Goal: Complete application form: Complete application form

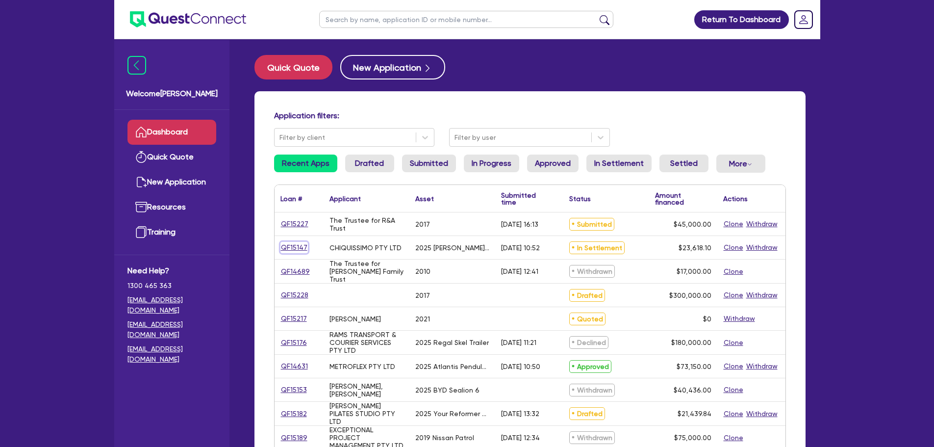
click at [294, 245] on link "QF15147" at bounding box center [294, 247] width 27 height 11
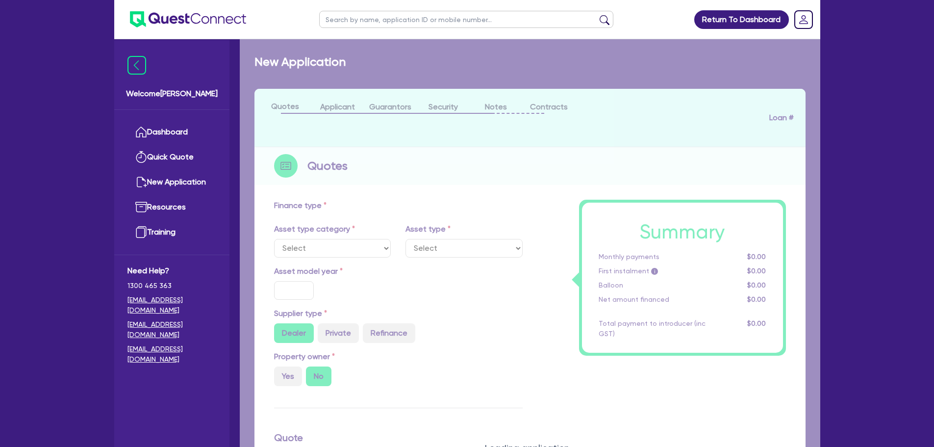
select select "TERTIARY_ASSETS"
type input "2025"
radio input "true"
type input "23,618.1"
type input "6"
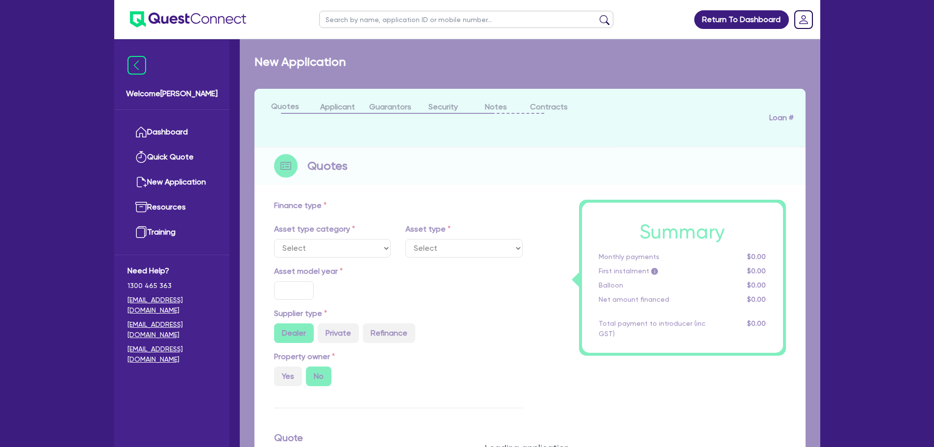
type input "1,417.09"
type input "18.95"
type input "100"
select select "BEAUTY_EQUIPMENT"
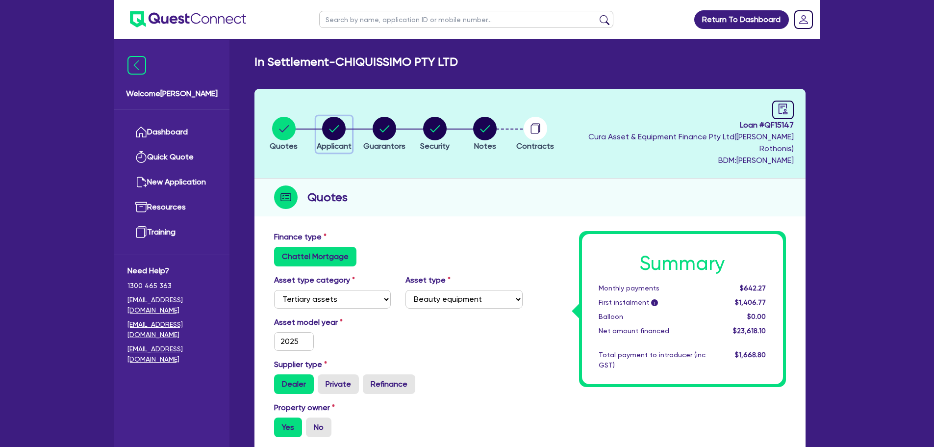
click at [345, 127] on circle "button" at bounding box center [334, 129] width 24 height 24
select select "COMPANY"
select select "HEALTH_BEAUTY"
select select "HAIR_BEAUTY_SALONS"
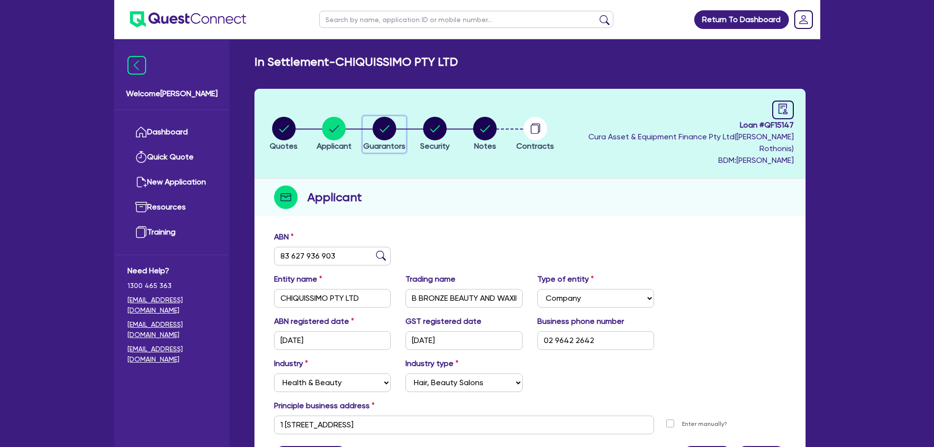
click at [390, 125] on icon "button" at bounding box center [385, 128] width 10 height 7
select select "MR"
select select "[GEOGRAPHIC_DATA]"
select select "SINGLE"
select select "PROPERTY"
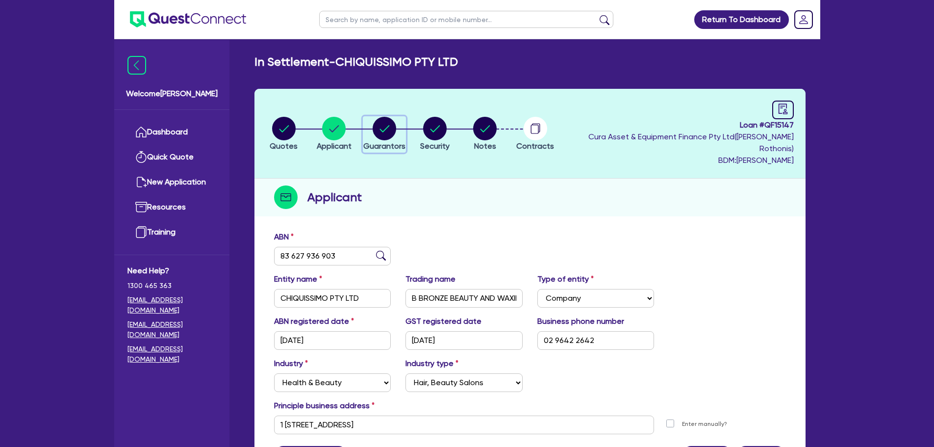
select select "CASH"
select select "HOUSEHOLD_PERSONAL"
select select "OTHER"
select select "MORTGAGE"
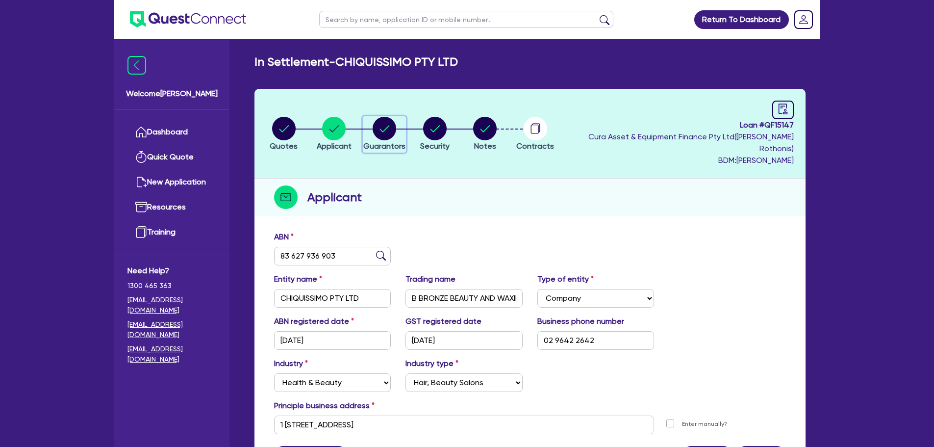
select select "CREDIT_CARD"
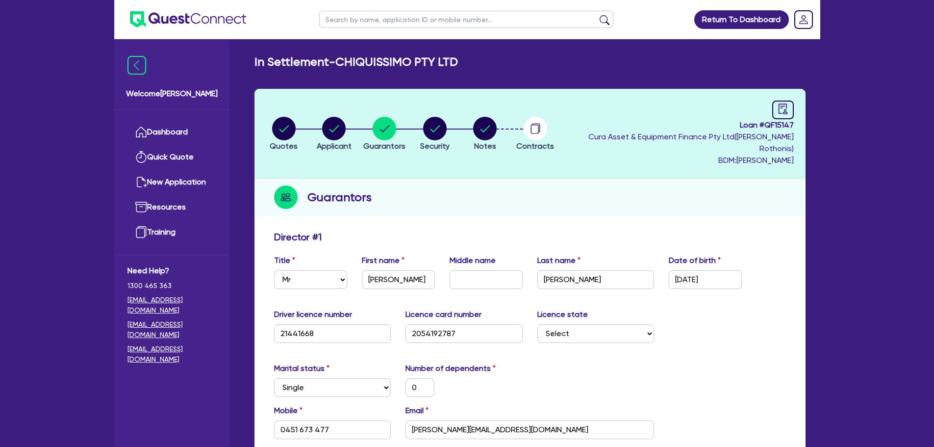
click at [511, 122] on li "Notes" at bounding box center [485, 133] width 51 height 34
click at [497, 126] on circle "button" at bounding box center [485, 129] width 24 height 24
select select "Quest Finance - Own Book"
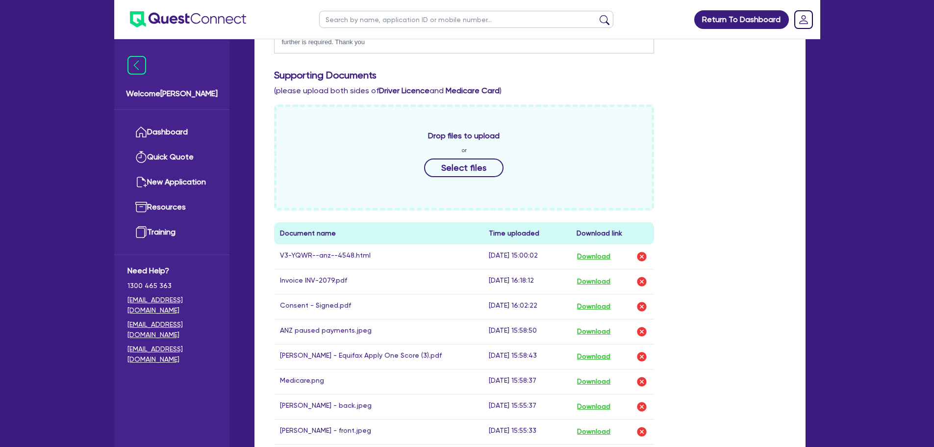
scroll to position [441, 0]
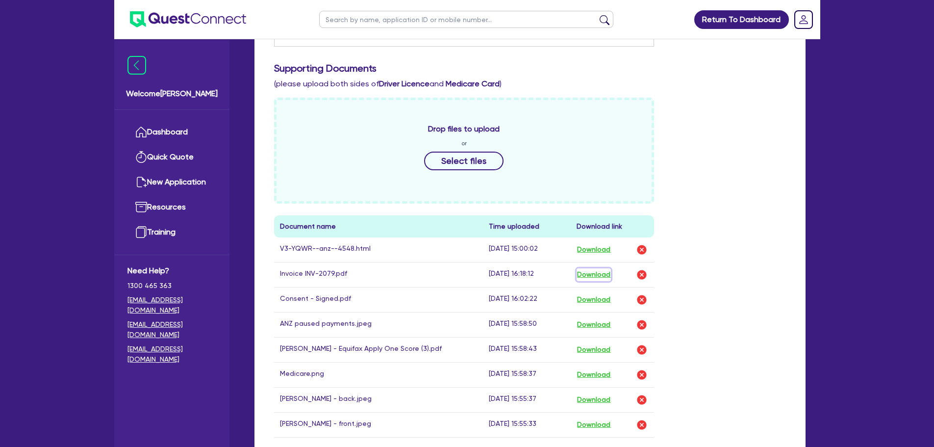
click at [593, 268] on button "Download" at bounding box center [594, 274] width 34 height 13
click at [847, 192] on div "Return To Dashboard Edit Profile Logout Welcome [PERSON_NAME] Dashboard Quick Q…" at bounding box center [467, 126] width 934 height 1134
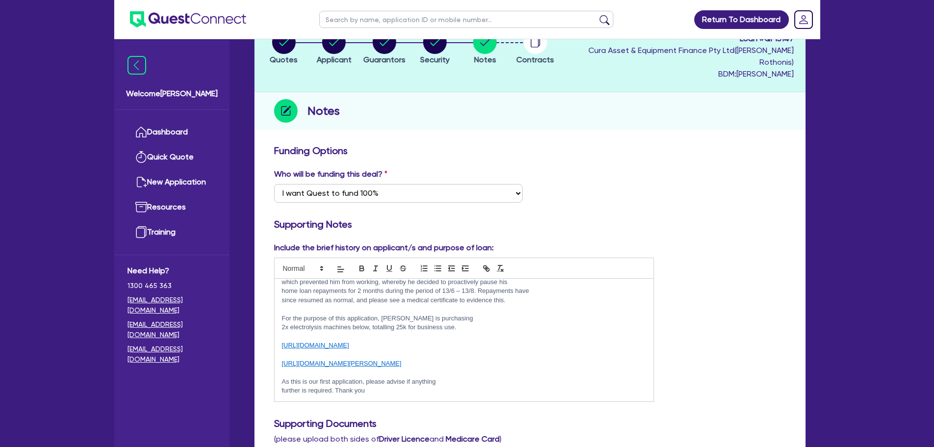
scroll to position [0, 0]
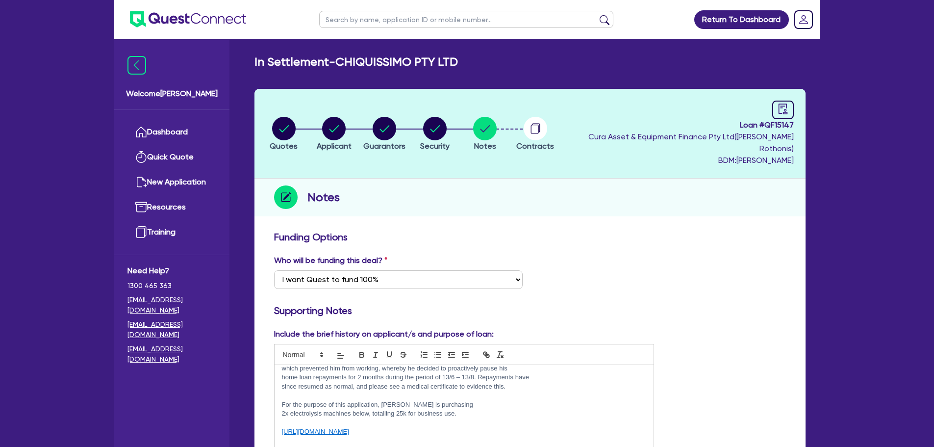
click at [270, 116] on li "Quotes" at bounding box center [284, 133] width 51 height 34
click at [285, 117] on circle "button" at bounding box center [284, 129] width 24 height 24
select select "TERTIARY_ASSETS"
select select "BEAUTY_EQUIPMENT"
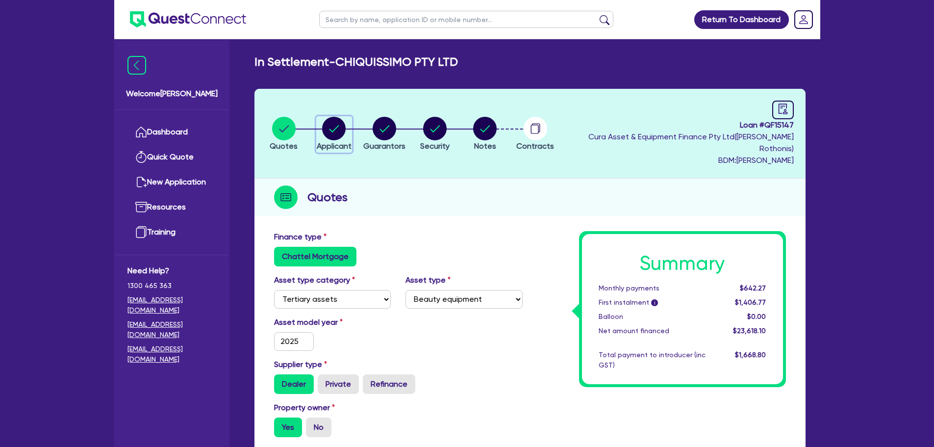
click at [330, 117] on circle "button" at bounding box center [334, 129] width 24 height 24
select select "COMPANY"
select select "HEALTH_BEAUTY"
select select "HAIR_BEAUTY_SALONS"
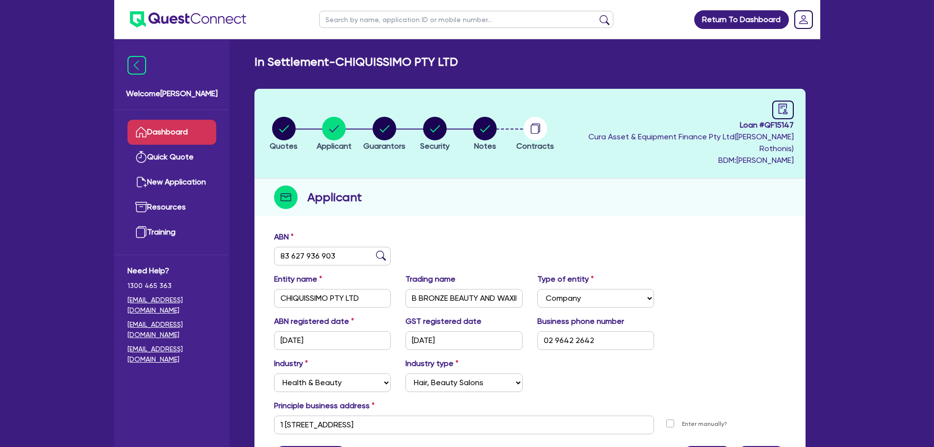
click at [156, 130] on link "Dashboard" at bounding box center [172, 132] width 89 height 25
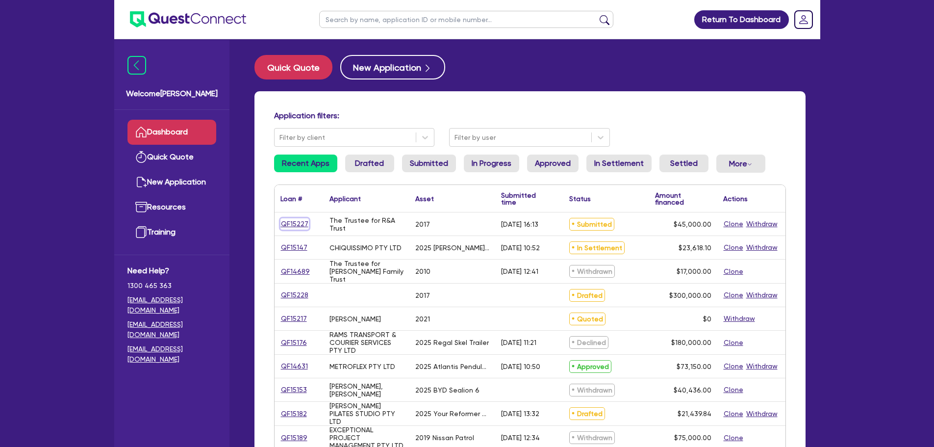
click at [302, 225] on link "QF15227" at bounding box center [295, 223] width 28 height 11
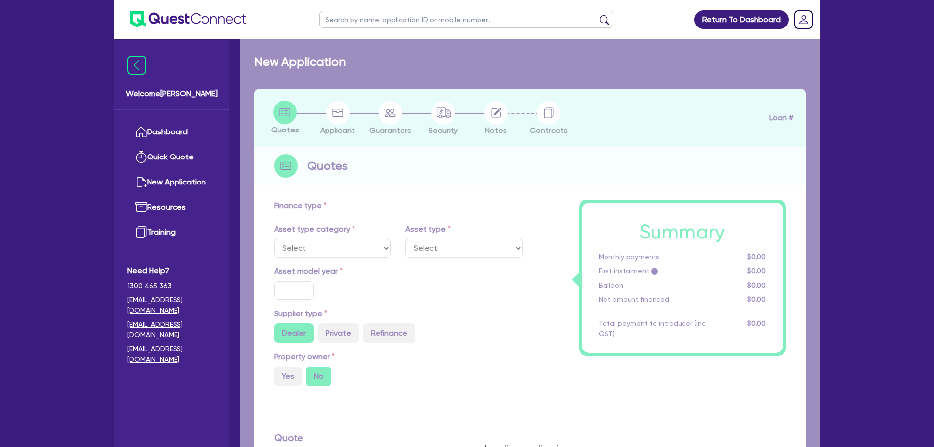
select select "CARS_AND_LIGHT_TRUCKS"
type input "2017"
radio input "true"
type input "45,000"
type input "10"
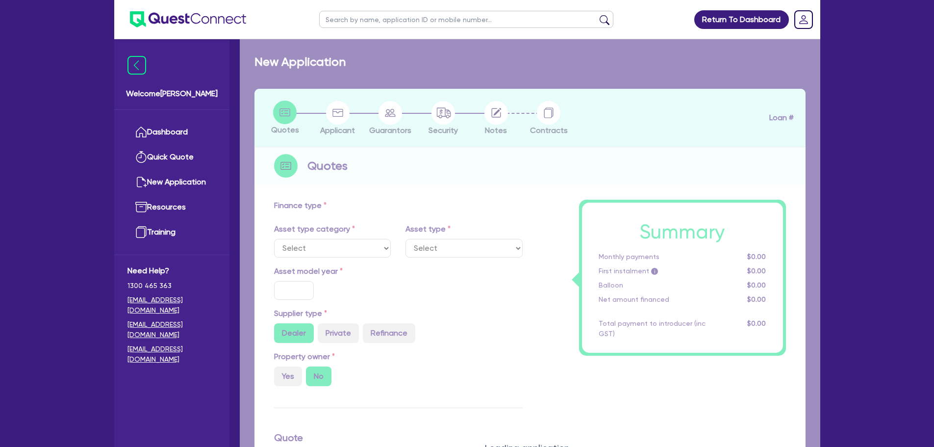
type input "4,500"
type input "17.95"
select select "VANS_AND_UTES"
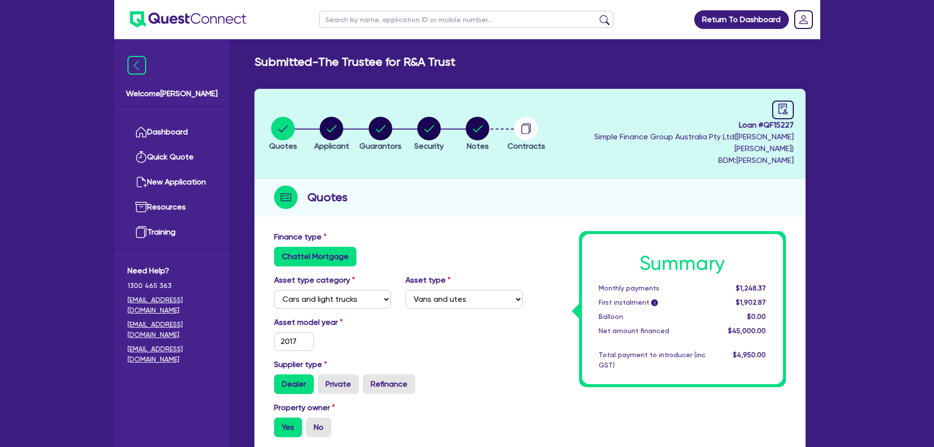
click at [502, 134] on li "Notes" at bounding box center [477, 133] width 49 height 34
click at [490, 128] on circle "button" at bounding box center [478, 129] width 24 height 24
select select "Quest Finance - Own Book"
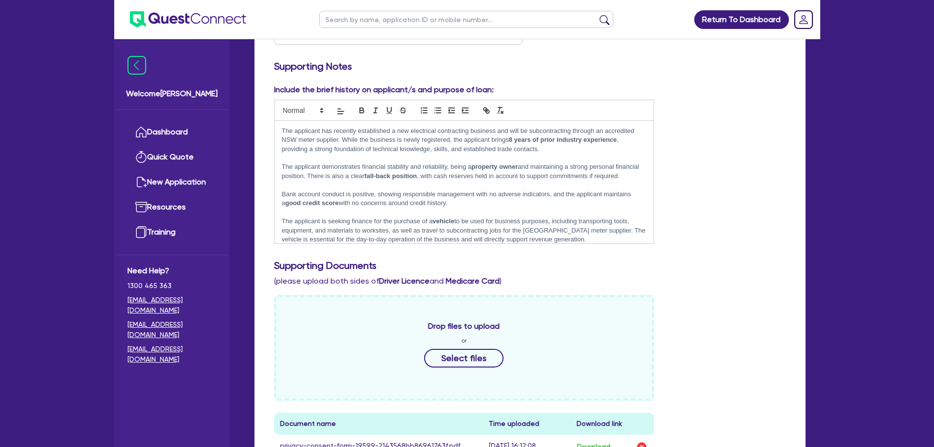
scroll to position [147, 0]
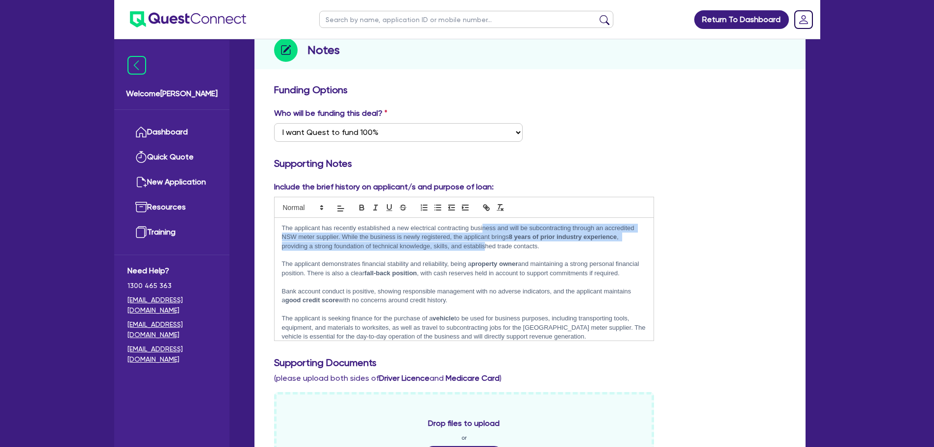
drag, startPoint x: 483, startPoint y: 216, endPoint x: 485, endPoint y: 233, distance: 17.3
click at [485, 233] on p "The applicant has recently established a new electrical contracting business an…" at bounding box center [464, 237] width 365 height 27
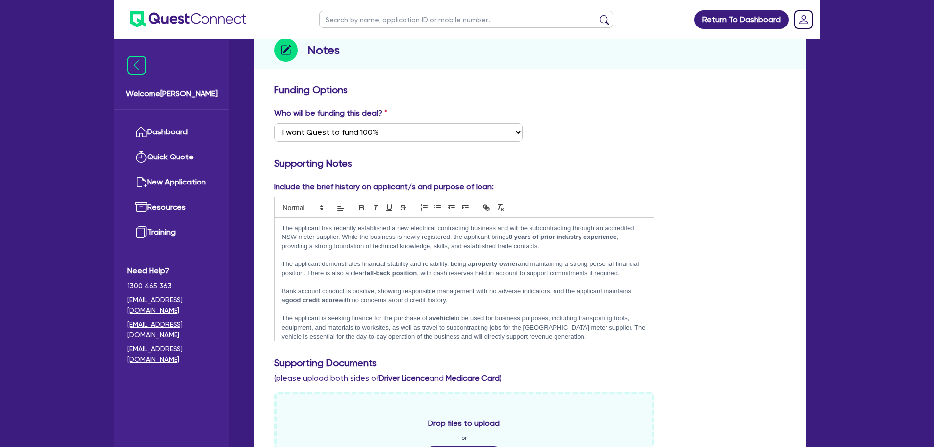
click at [428, 259] on p "The applicant demonstrates financial stability and reliability, being a propert…" at bounding box center [464, 268] width 365 height 18
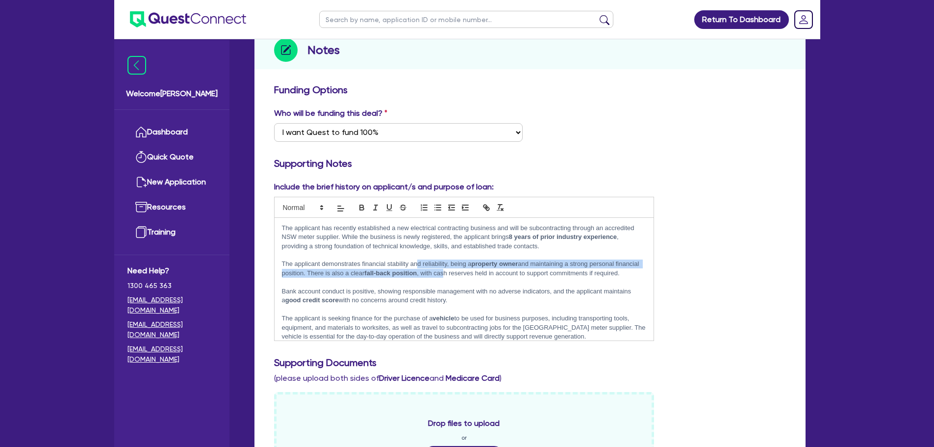
drag, startPoint x: 416, startPoint y: 250, endPoint x: 470, endPoint y: 261, distance: 54.7
click at [470, 261] on p "The applicant demonstrates financial stability and reliability, being a propert…" at bounding box center [464, 268] width 365 height 18
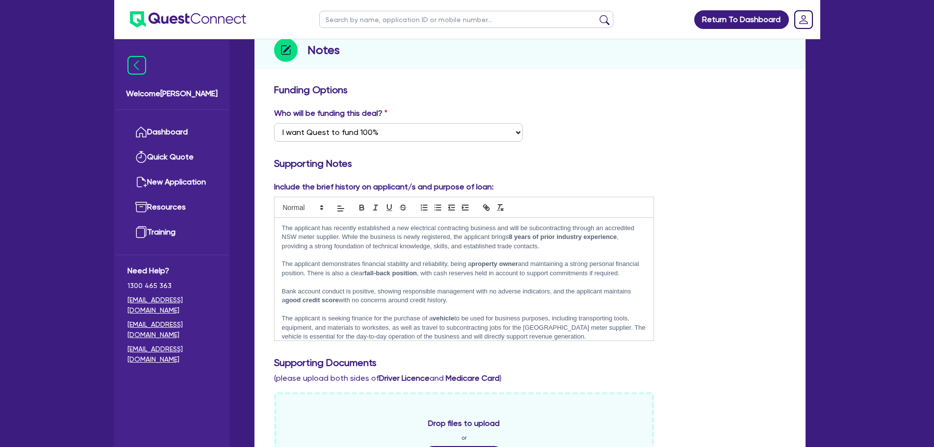
click at [480, 271] on p "The applicant demonstrates financial stability and reliability, being a propert…" at bounding box center [464, 268] width 365 height 18
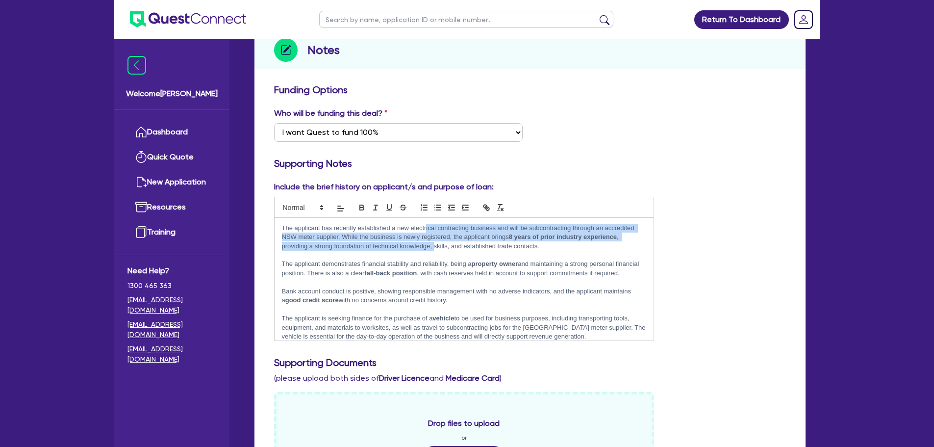
drag, startPoint x: 426, startPoint y: 216, endPoint x: 433, endPoint y: 232, distance: 16.9
click at [433, 232] on p "The applicant has recently established a new electrical contracting business an…" at bounding box center [464, 237] width 365 height 27
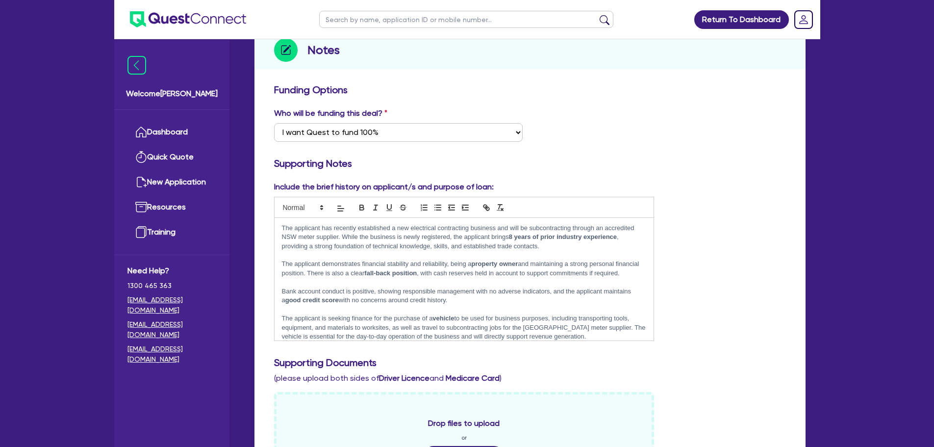
click at [448, 230] on p "The applicant has recently established a new electrical contracting business an…" at bounding box center [464, 237] width 365 height 27
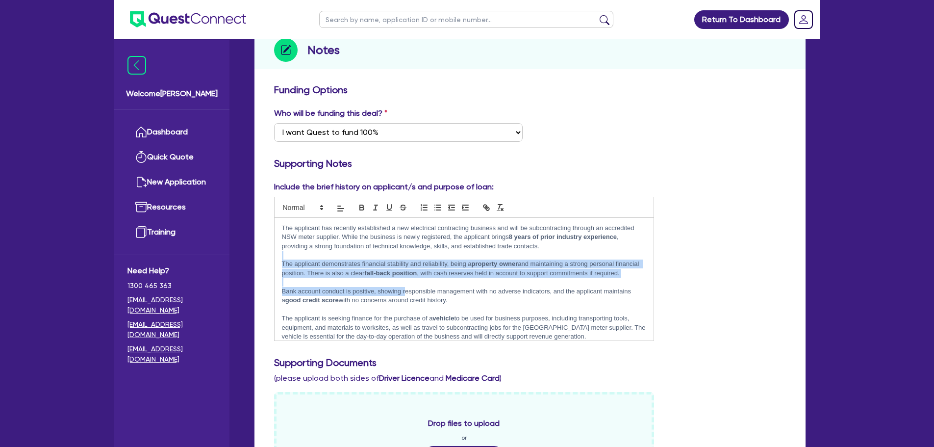
drag, startPoint x: 331, startPoint y: 247, endPoint x: 404, endPoint y: 289, distance: 84.8
click at [404, 289] on div "The applicant has recently established a new electrical contracting business an…" at bounding box center [465, 279] width 380 height 123
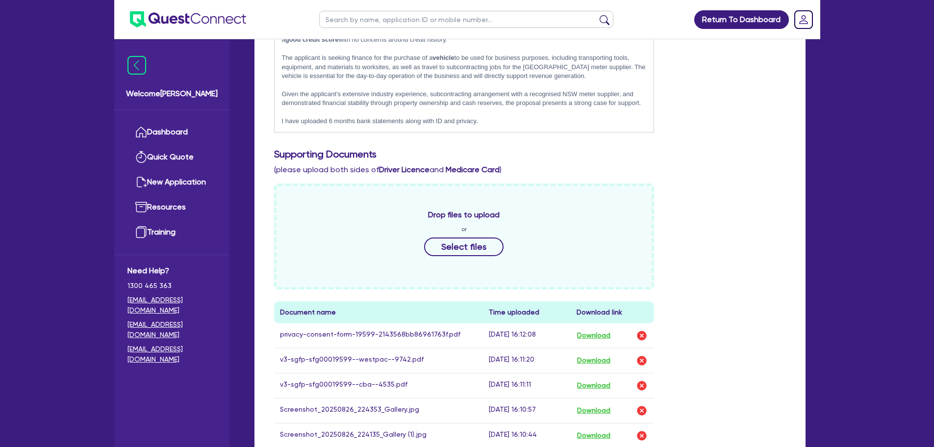
scroll to position [441, 0]
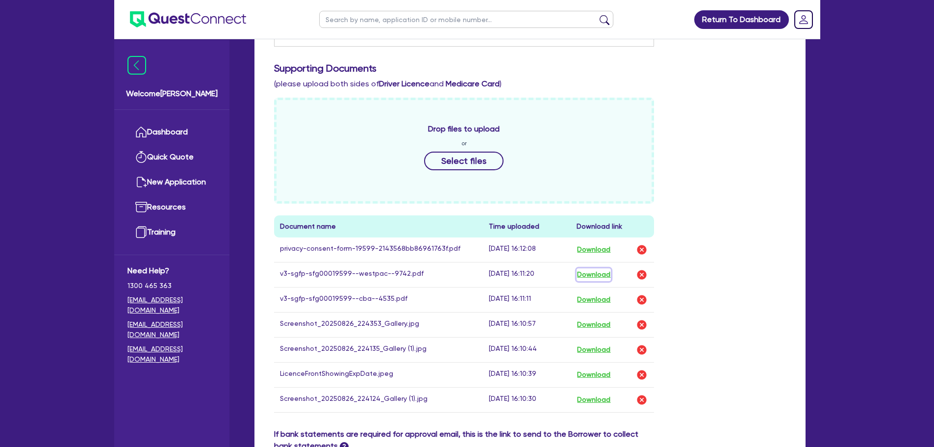
click at [593, 268] on button "Download" at bounding box center [594, 274] width 34 height 13
click at [601, 293] on button "Download" at bounding box center [594, 299] width 34 height 13
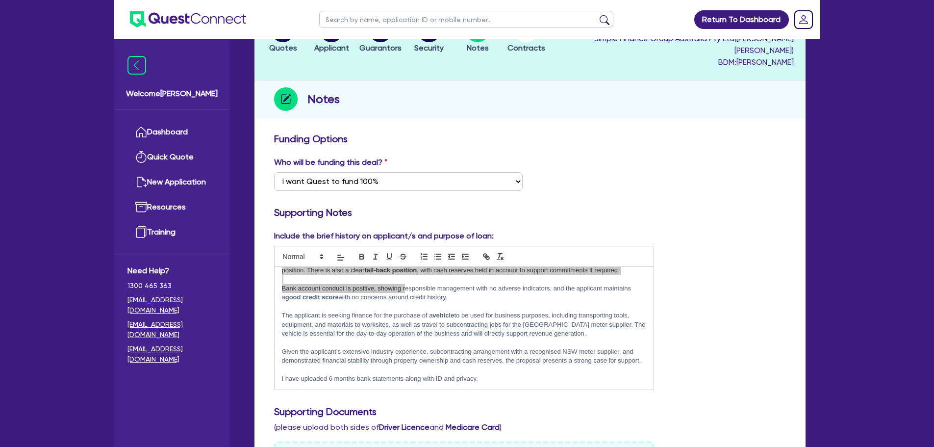
scroll to position [0, 0]
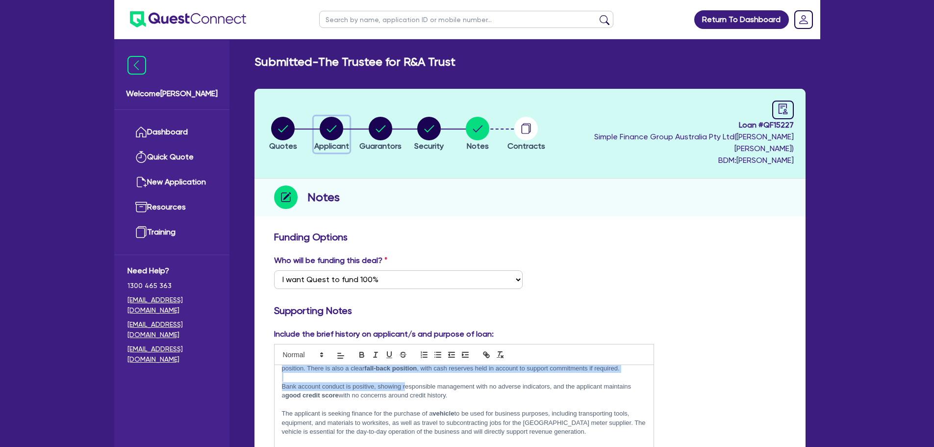
click at [337, 132] on circle "button" at bounding box center [332, 129] width 24 height 24
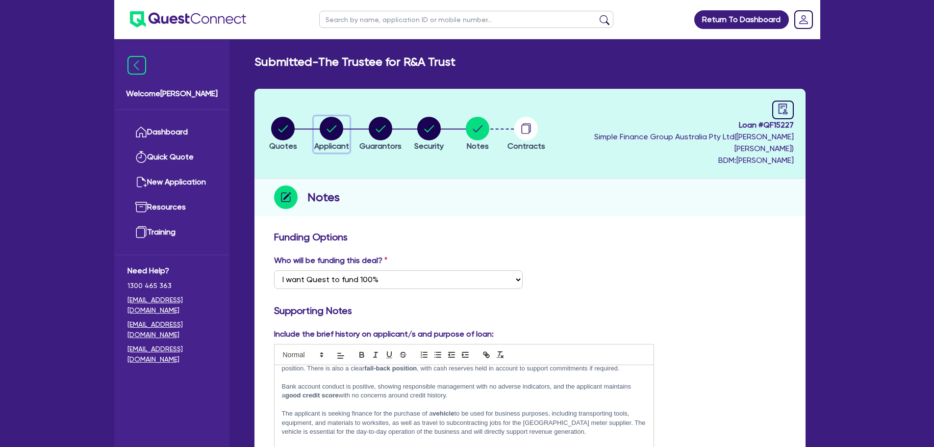
select select "TRUST"
select select "COMPANY"
select select "BUILDING_CONSTRUCTION"
select select "TRADES_SERVICES_BUSINESSES_GOVERNMENT"
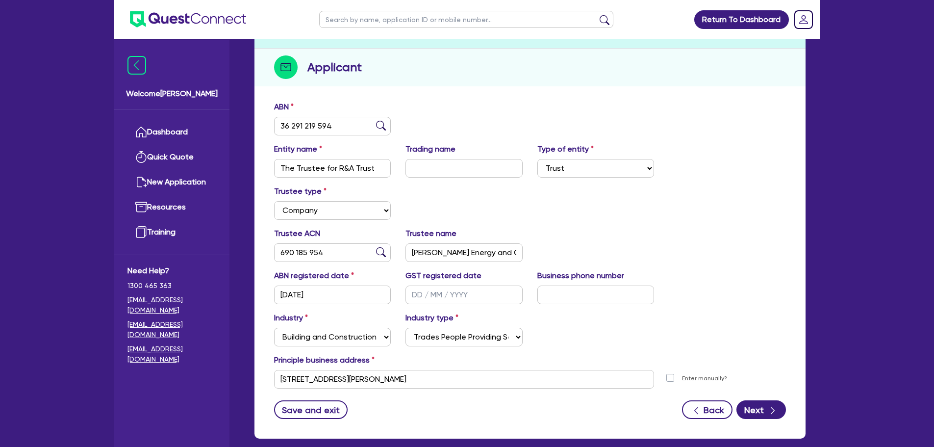
scroll to position [72, 0]
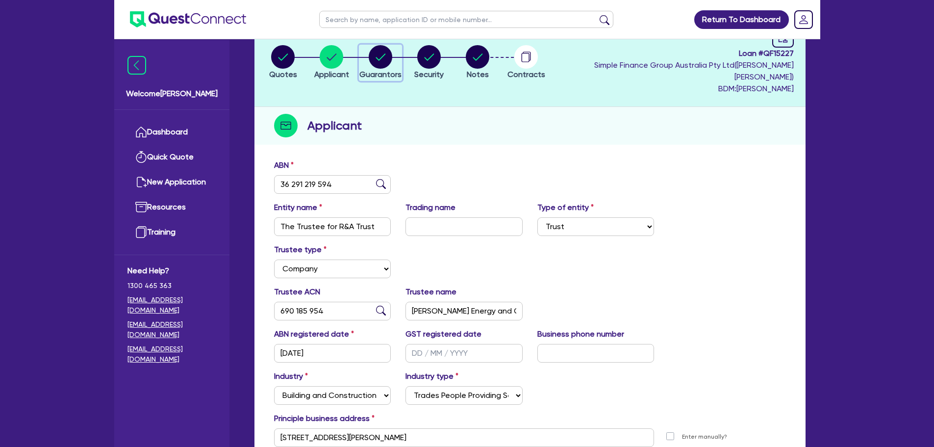
click at [386, 53] on icon "button" at bounding box center [381, 56] width 10 height 7
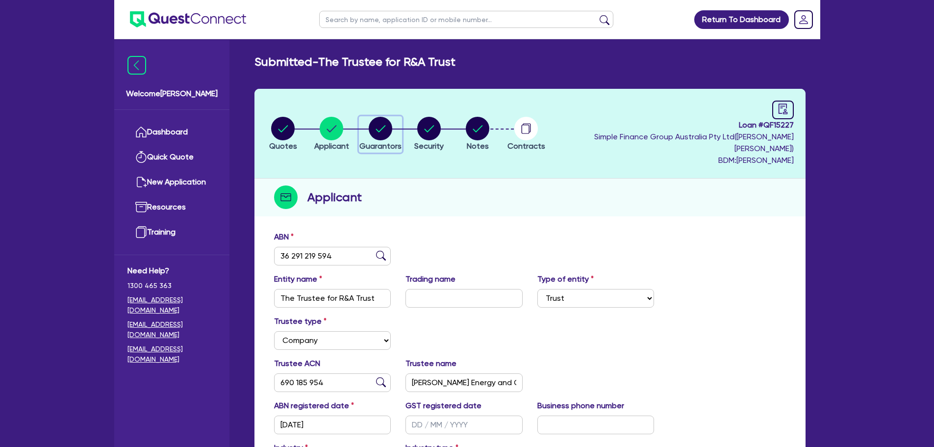
select select "MR"
select select "SA"
select select "MARRIED"
select select "PROPERTY"
select select "CASH"
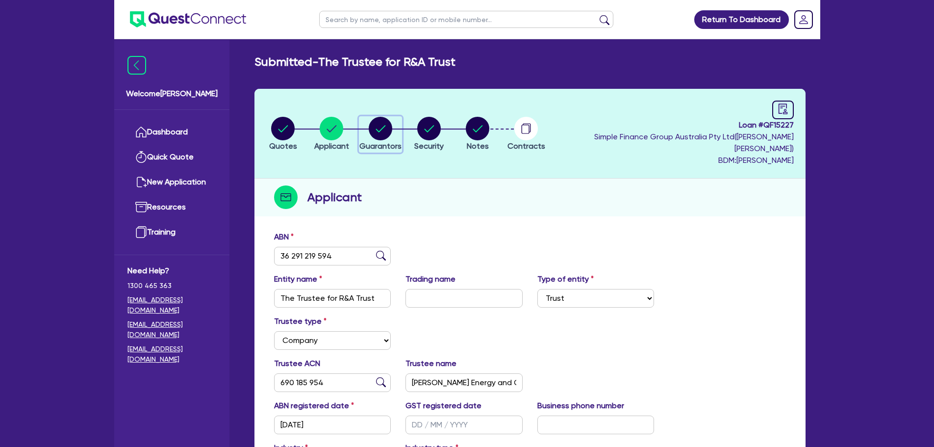
select select "VEHICLE"
select select "OTHER"
select select "HOUSEHOLD_PERSONAL"
select select "OTHER"
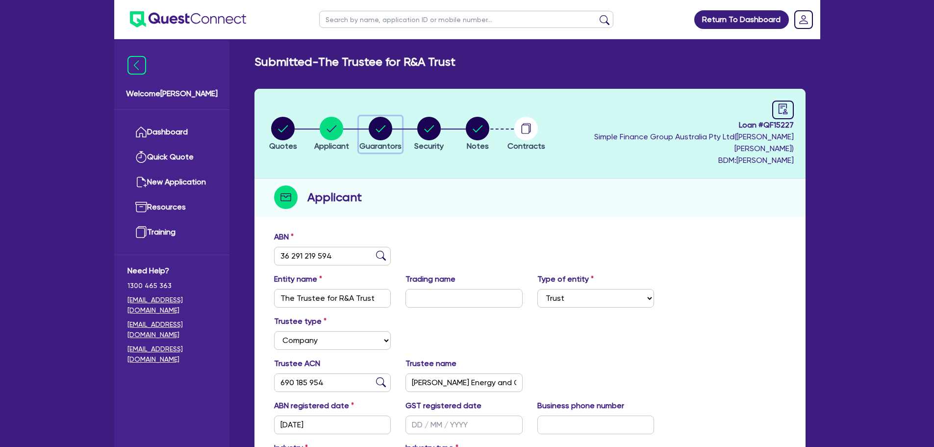
select select "MORTGAGE"
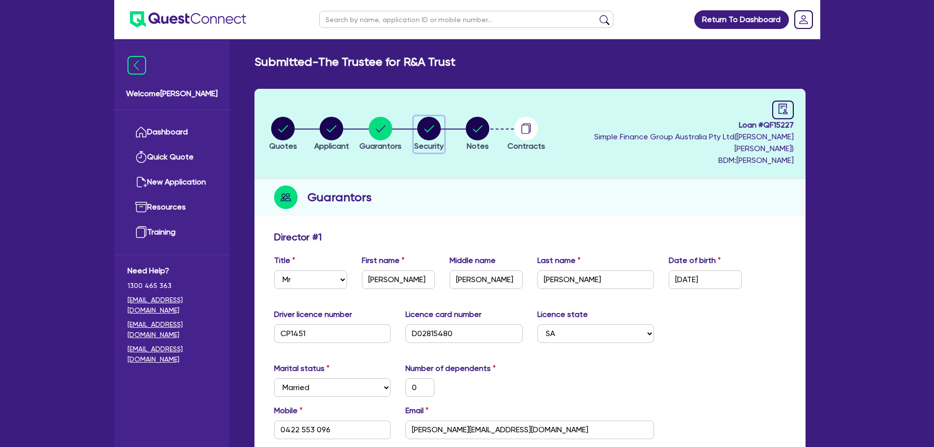
click at [436, 124] on circle "button" at bounding box center [429, 129] width 24 height 24
select select "CARS_AND_LIGHT_TRUCKS"
select select "VANS_AND_UTES"
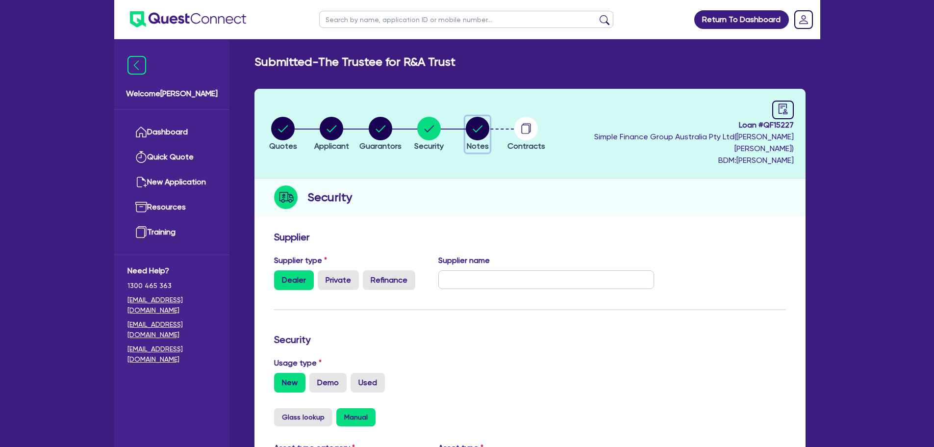
click at [490, 123] on circle "button" at bounding box center [478, 129] width 24 height 24
select select "Quest Finance - Own Book"
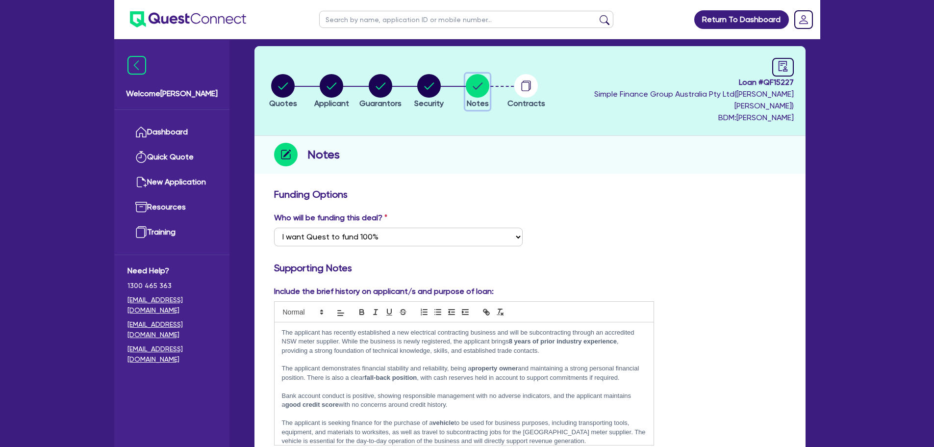
scroll to position [98, 0]
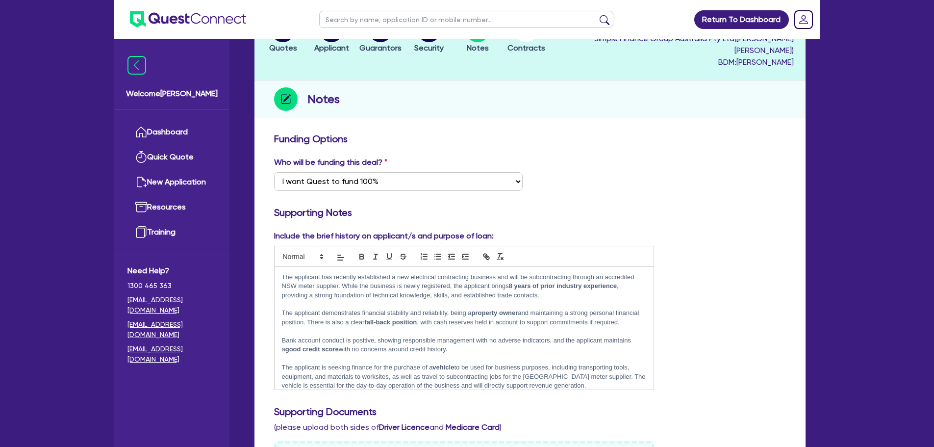
drag, startPoint x: 338, startPoint y: 339, endPoint x: 454, endPoint y: 347, distance: 115.5
click at [454, 347] on p "Bank account conduct is positive, showing responsible management with no advers…" at bounding box center [464, 345] width 365 height 18
click at [471, 342] on p "Bank account conduct is positive, showing responsible management with no advers…" at bounding box center [464, 345] width 365 height 18
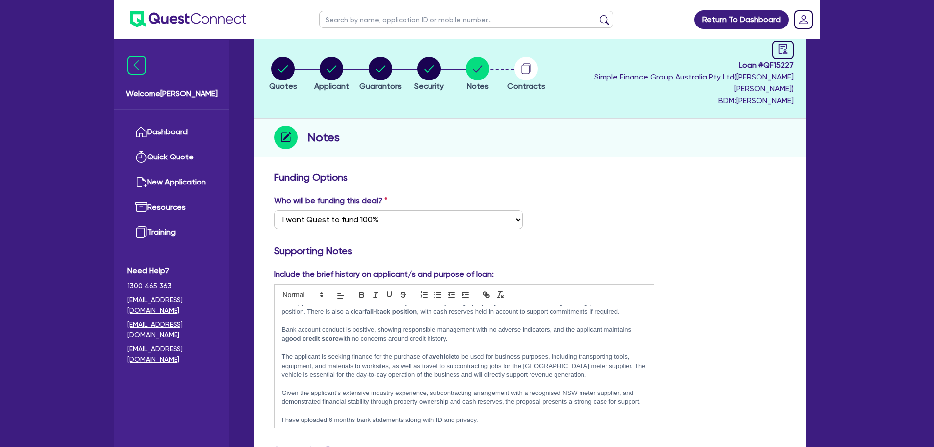
scroll to position [0, 0]
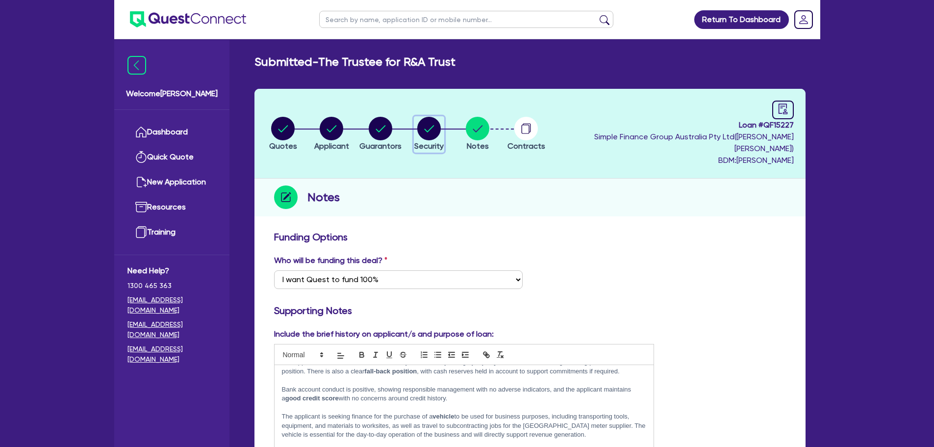
click at [441, 130] on circle "button" at bounding box center [429, 129] width 24 height 24
select select "CARS_AND_LIGHT_TRUCKS"
select select "VANS_AND_UTES"
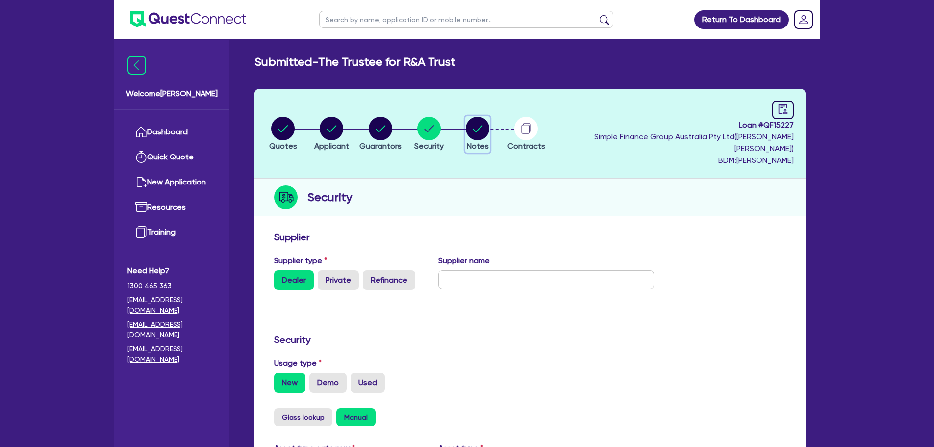
click at [487, 129] on circle "button" at bounding box center [478, 129] width 24 height 24
select select "Quest Finance - Own Book"
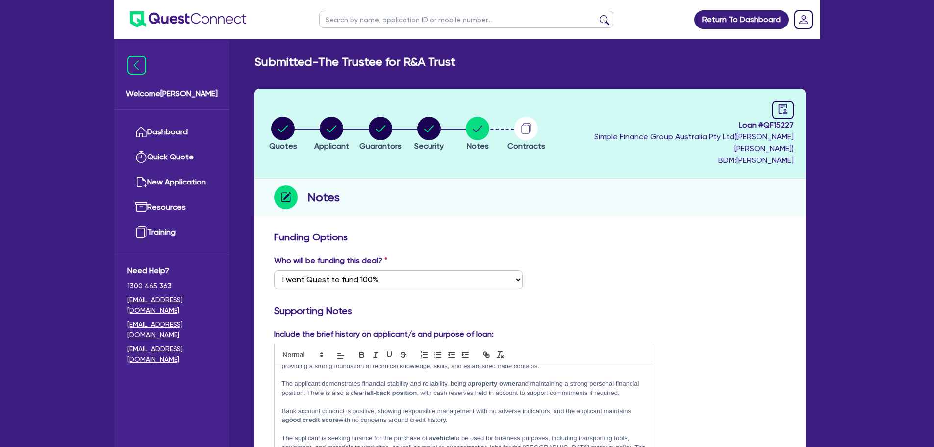
scroll to position [49, 0]
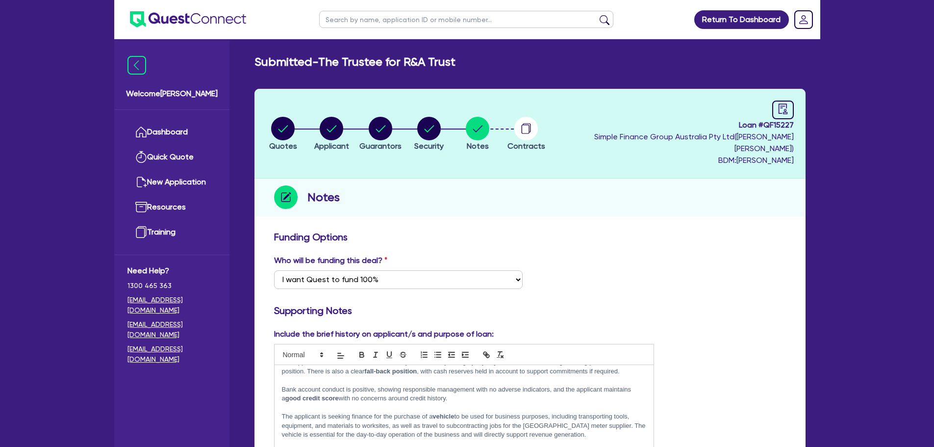
drag, startPoint x: 421, startPoint y: 123, endPoint x: 431, endPoint y: 125, distance: 10.6
click at [428, 124] on ul "Quotes Applicant [GEOGRAPHIC_DATA] Security Notes Contracts" at bounding box center [405, 133] width 292 height 34
click at [434, 126] on icon "button" at bounding box center [429, 128] width 10 height 7
select select "CARS_AND_LIGHT_TRUCKS"
select select "VANS_AND_UTES"
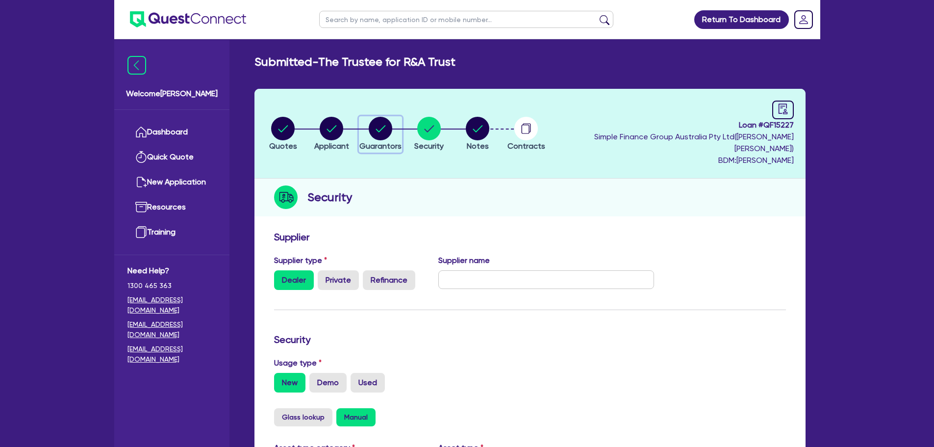
click at [392, 117] on circle "button" at bounding box center [381, 129] width 24 height 24
select select "MR"
select select "SA"
select select "MARRIED"
select select "PROPERTY"
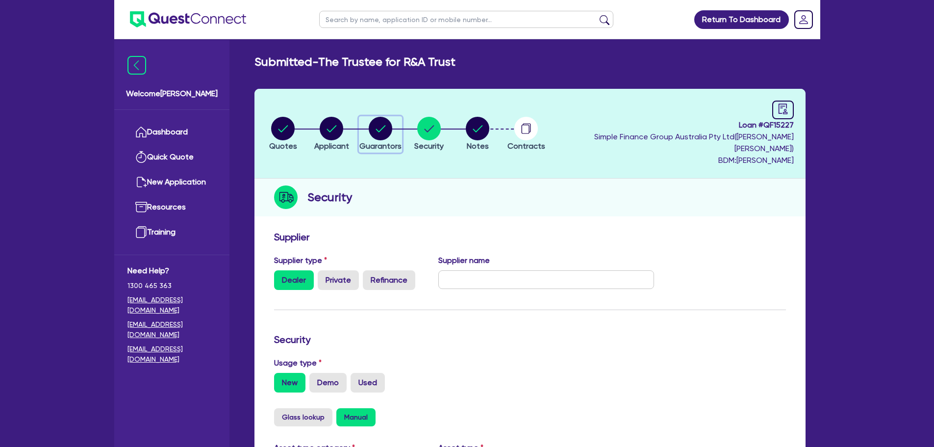
select select "CASH"
select select "VEHICLE"
select select "OTHER"
select select "HOUSEHOLD_PERSONAL"
select select "OTHER"
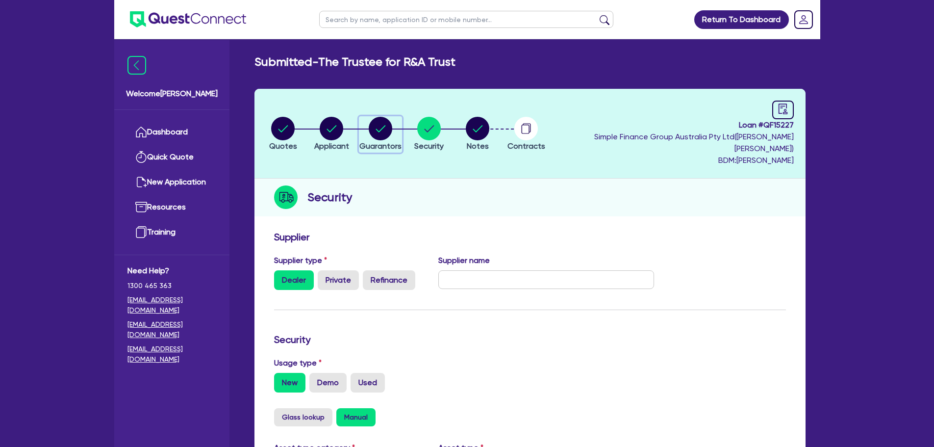
select select "OTHER"
select select "MORTGAGE"
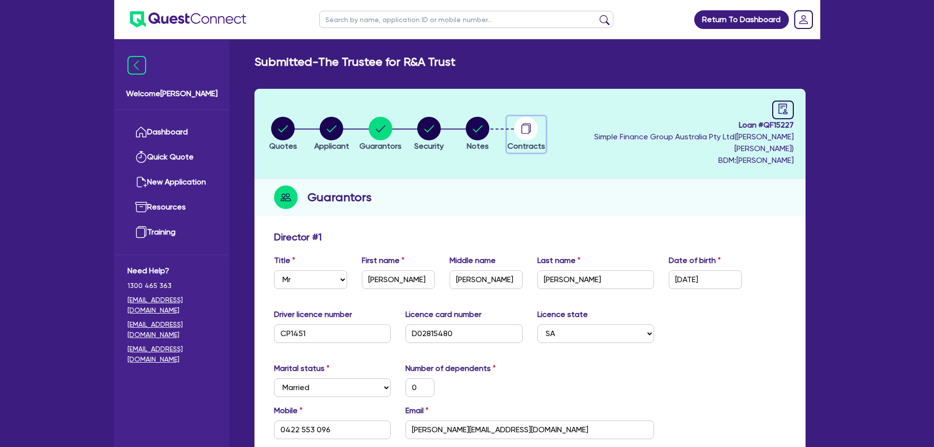
click at [538, 125] on circle "button" at bounding box center [527, 129] width 24 height 24
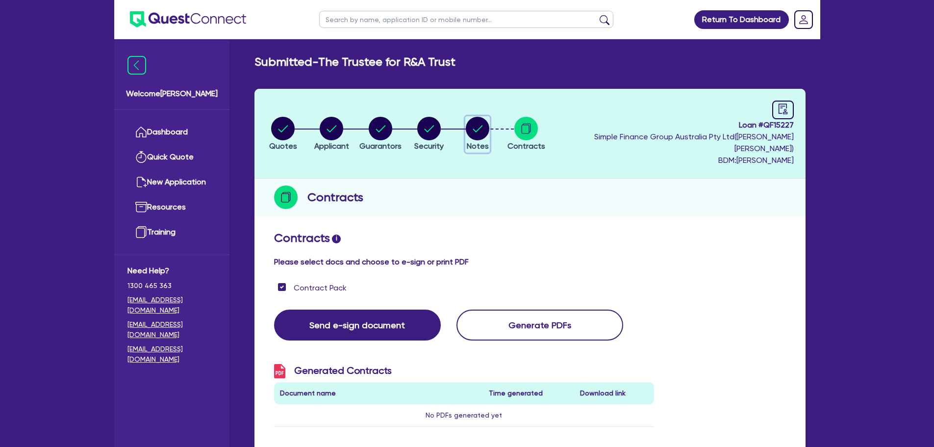
click at [490, 117] on circle "button" at bounding box center [478, 129] width 24 height 24
select select "Quest Finance - Own Book"
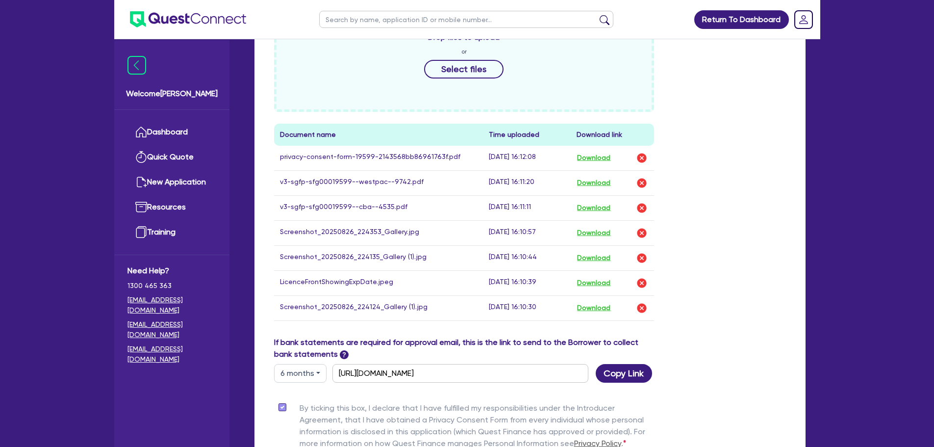
scroll to position [589, 0]
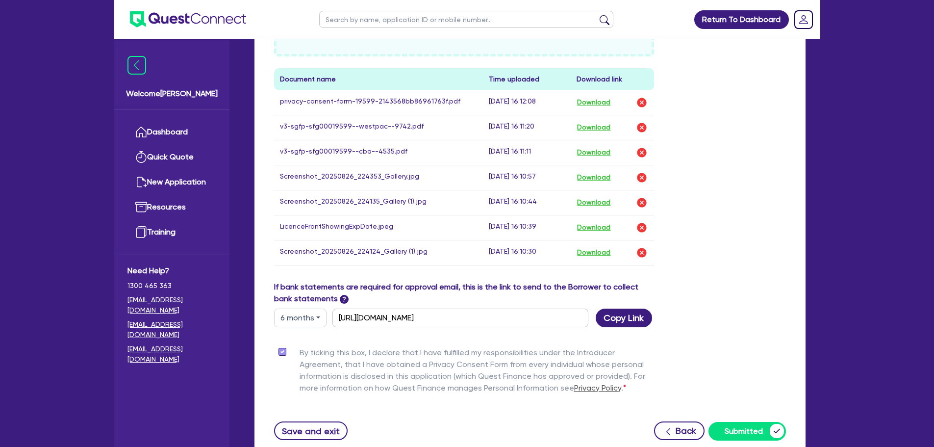
click at [709, 246] on div "Drop files to upload or Select files Document name Time uploaded Download link …" at bounding box center [530, 115] width 527 height 331
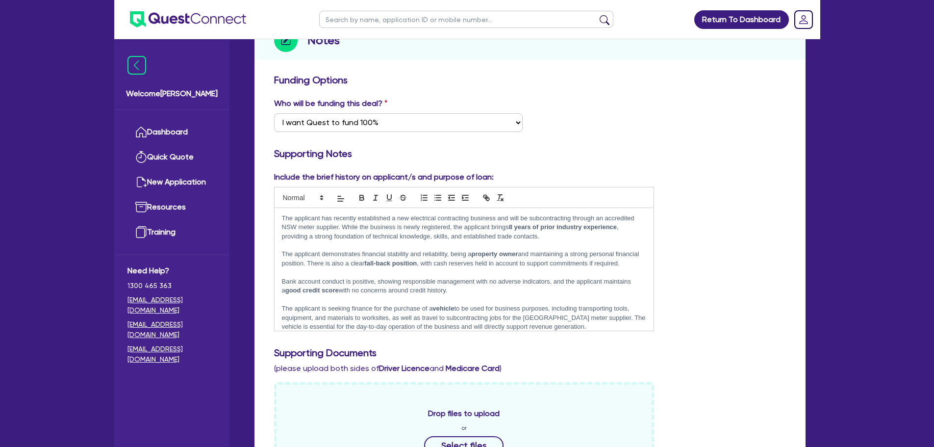
scroll to position [147, 0]
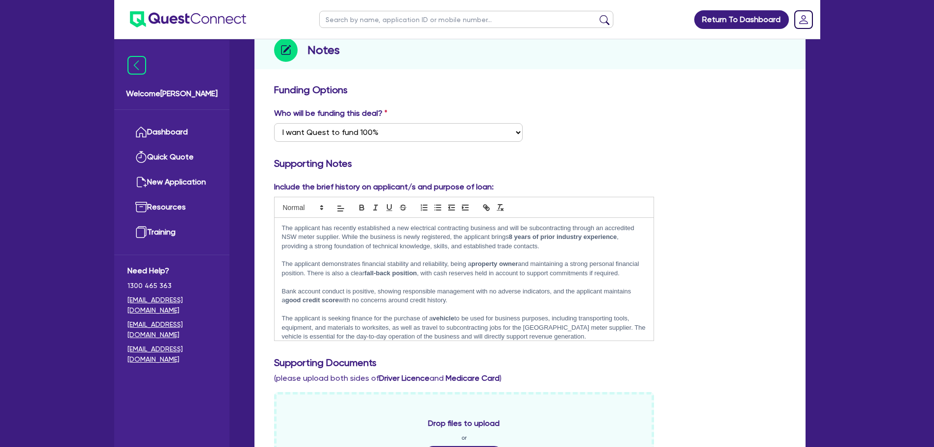
click at [470, 259] on p "The applicant demonstrates financial stability and reliability, being a propert…" at bounding box center [464, 268] width 365 height 18
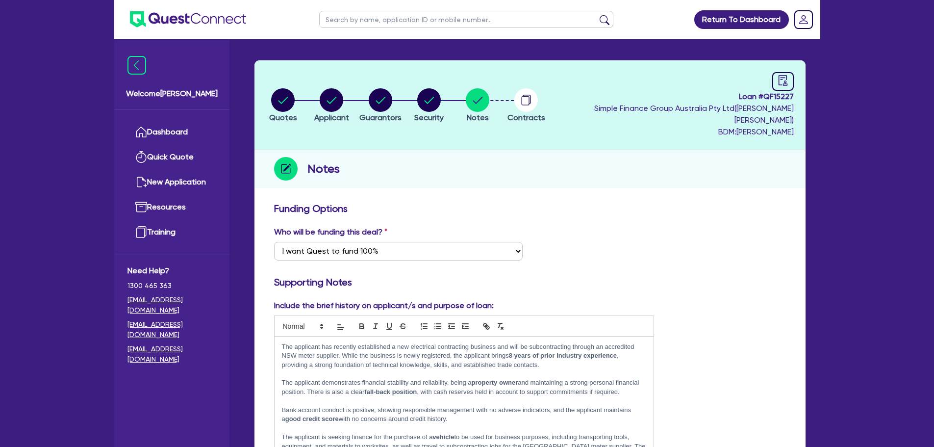
scroll to position [0, 0]
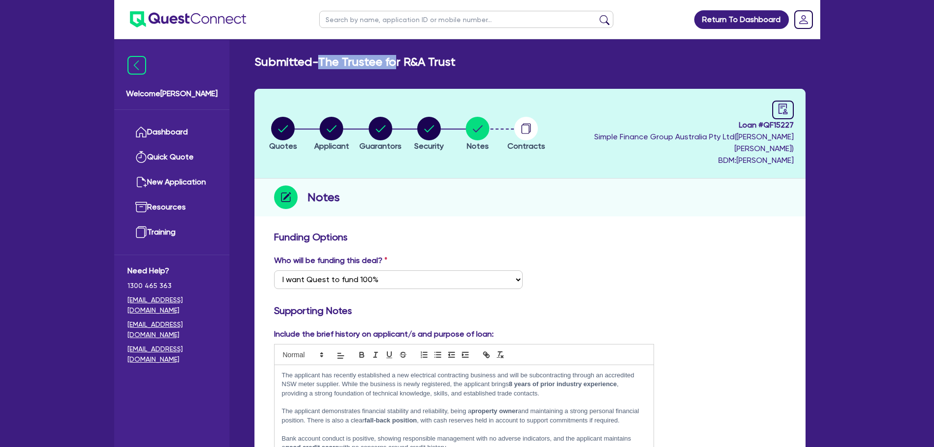
drag, startPoint x: 322, startPoint y: 58, endPoint x: 396, endPoint y: 58, distance: 74.1
click at [396, 58] on h2 "Submitted - The Trustee for R&A Trust" at bounding box center [355, 62] width 201 height 14
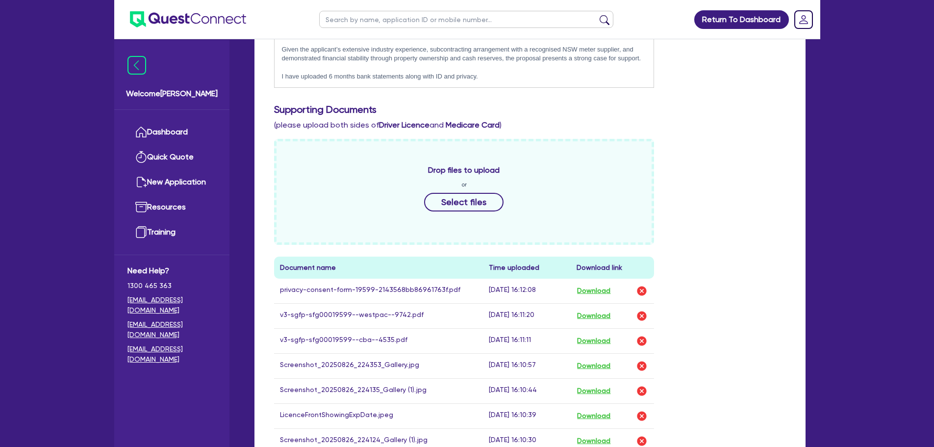
scroll to position [396, 0]
